Goal: Submit feedback/report problem: Submit feedback/report problem

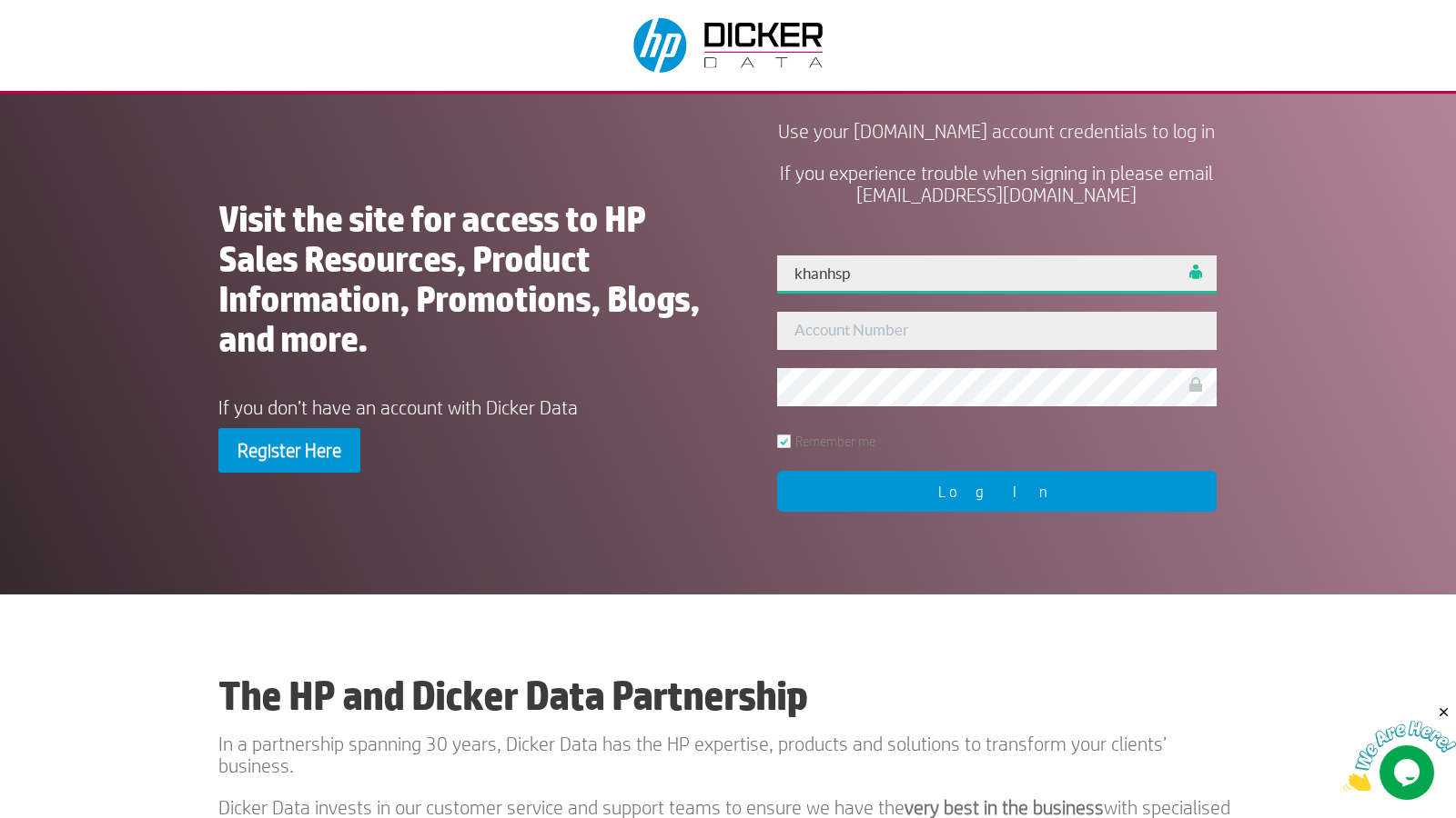
type input "khanhsp"
click at [996, 512] on input "Log In" at bounding box center [997, 491] width 440 height 41
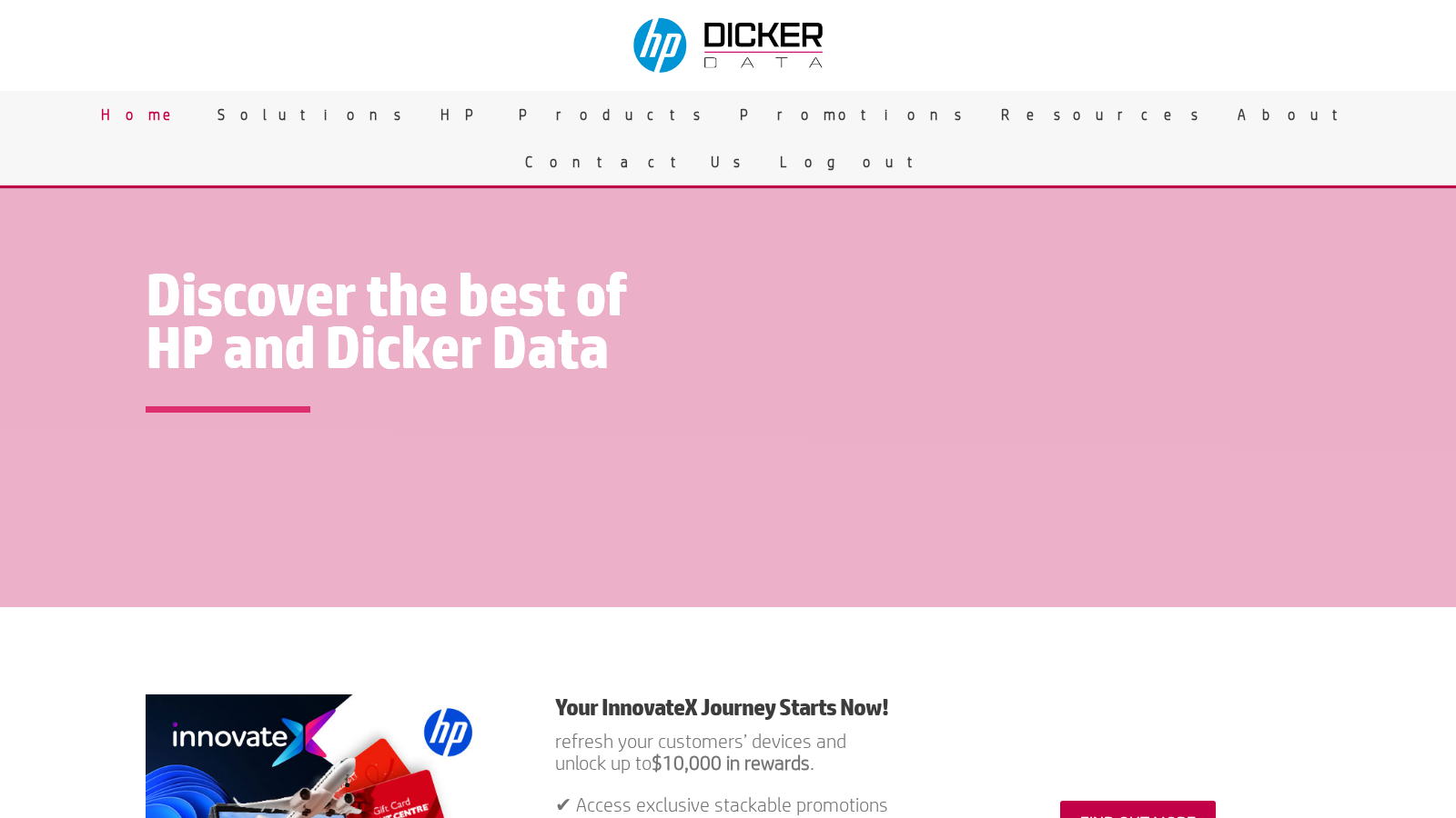
scroll to position [2505, 0]
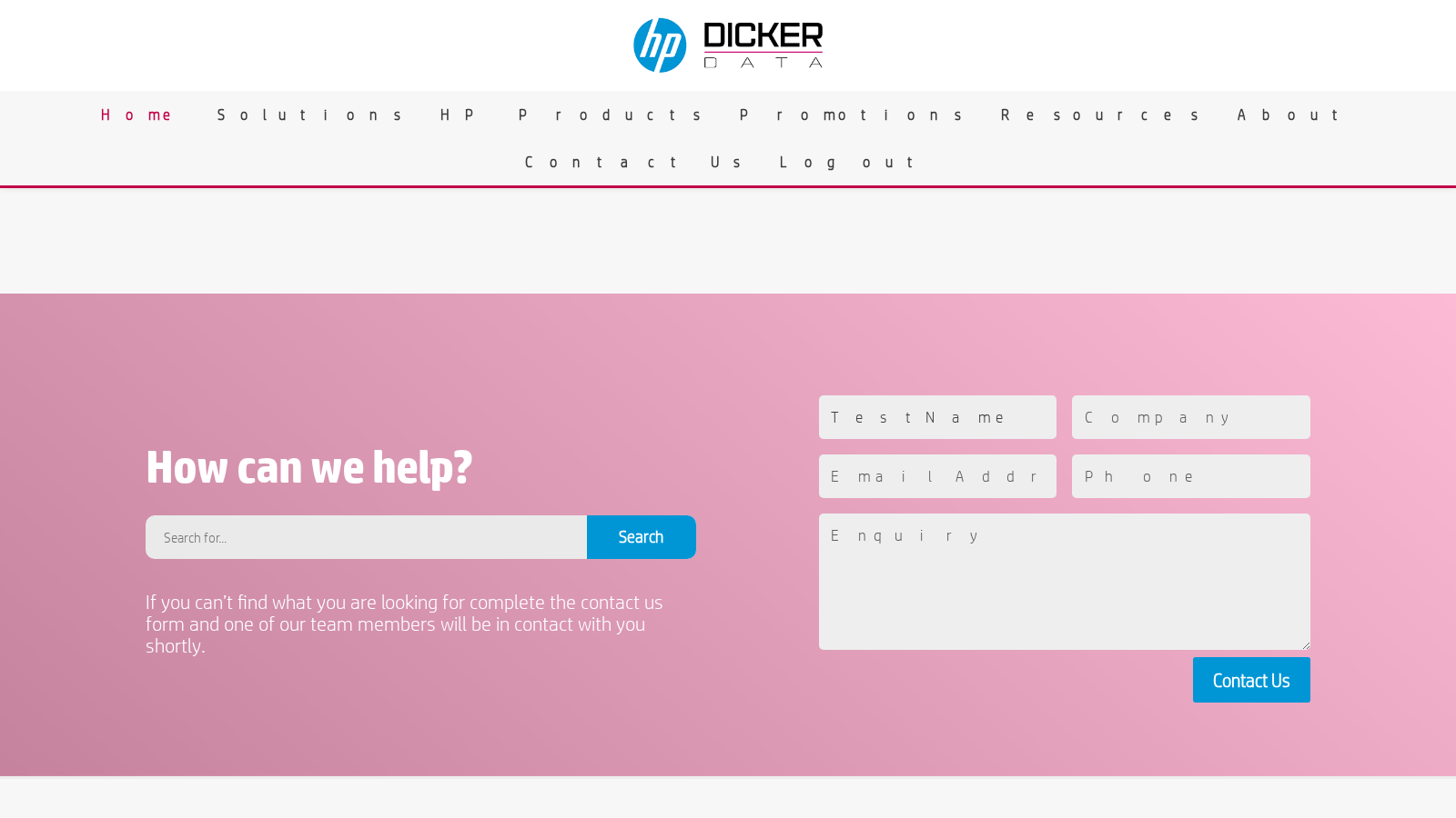
type input "TestName"
type input "TestCompany"
type input "[EMAIL_ADDRESS][DOMAIN_NAME]"
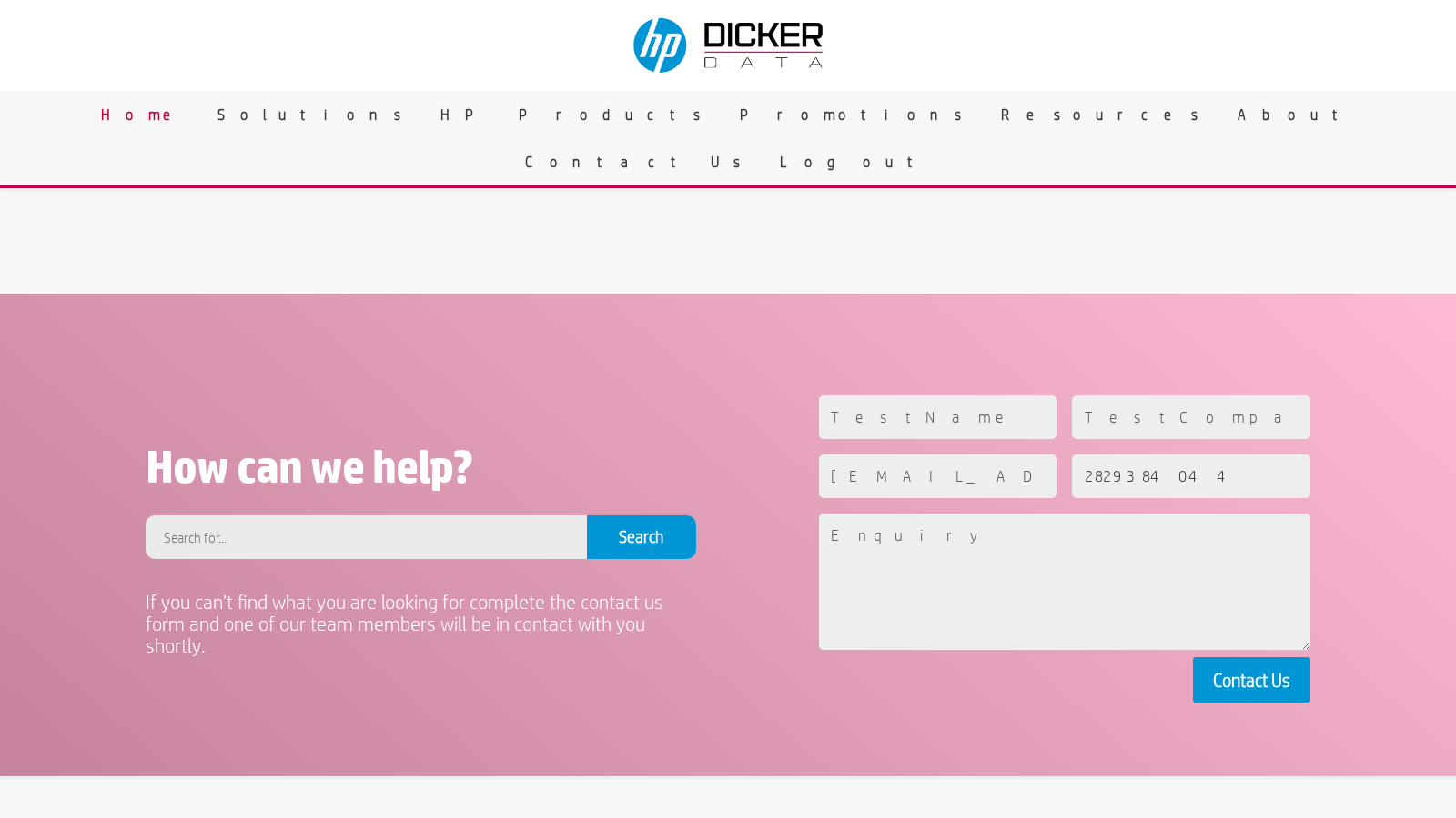
type input "2829384044"
type textarea "This is a test paragraph used for validating the text input field."
click at [1251, 679] on button "Contact Us" at bounding box center [1251, 680] width 117 height 46
